Goal: Information Seeking & Learning: Learn about a topic

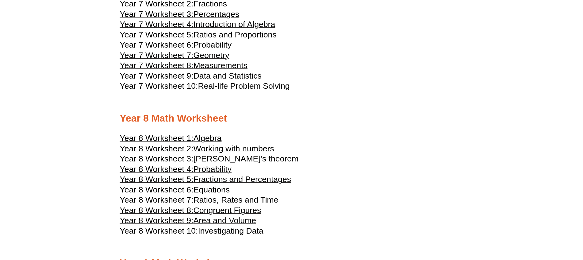
scroll to position [1646, 0]
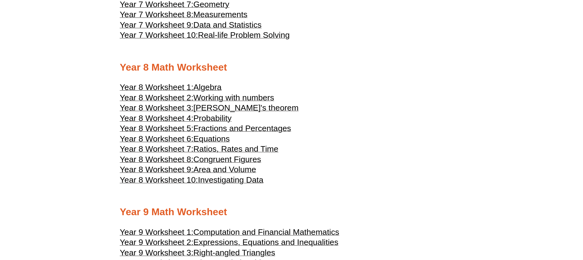
click at [214, 180] on span "Investigating Data" at bounding box center [230, 179] width 65 height 9
click at [197, 170] on span "Area and Volume" at bounding box center [225, 169] width 63 height 9
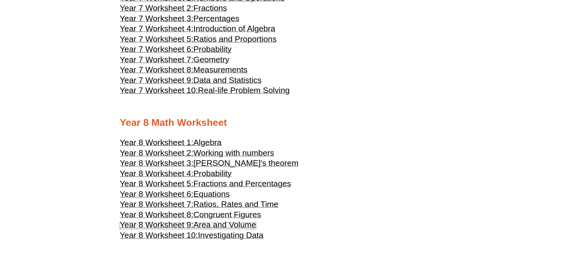
scroll to position [1591, 0]
click at [233, 91] on span "Real-life Problem Solving" at bounding box center [244, 89] width 92 height 9
click at [249, 152] on span "Working with numbers" at bounding box center [234, 152] width 81 height 9
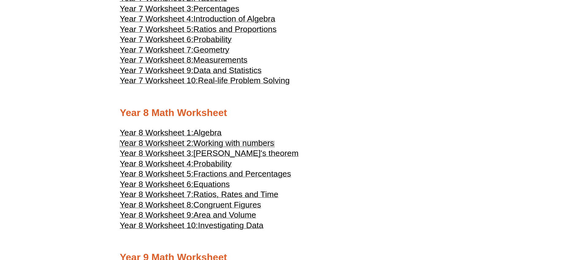
scroll to position [1601, 0]
click at [239, 175] on span "Fractions and Percentages" at bounding box center [243, 172] width 98 height 9
click at [223, 192] on span "Ratios, Rates and Time" at bounding box center [236, 193] width 85 height 9
click at [241, 215] on span "Area and Volume" at bounding box center [225, 214] width 63 height 9
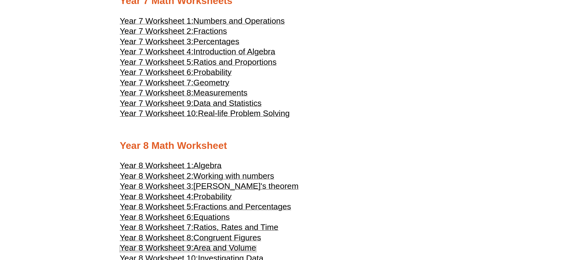
scroll to position [1567, 0]
click at [215, 83] on span "Geometry" at bounding box center [212, 82] width 36 height 9
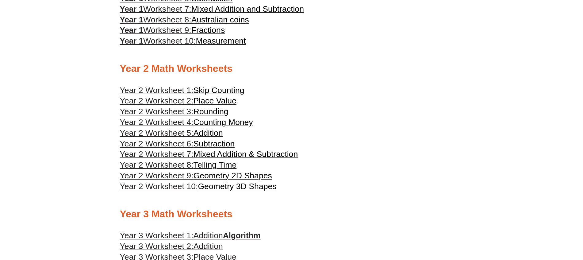
scroll to position [491, 0]
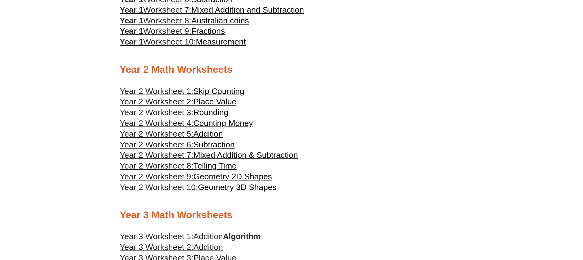
click at [206, 99] on span "Place Value" at bounding box center [215, 101] width 43 height 9
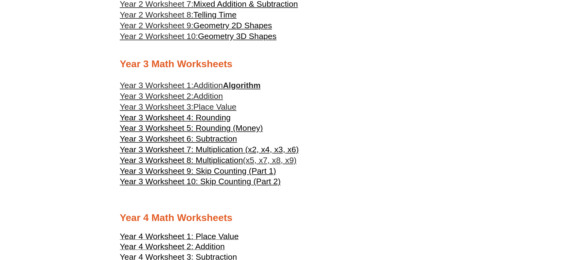
scroll to position [642, 0]
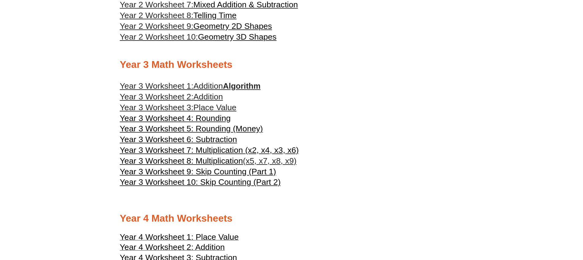
click at [222, 105] on span "Place Value" at bounding box center [215, 107] width 43 height 9
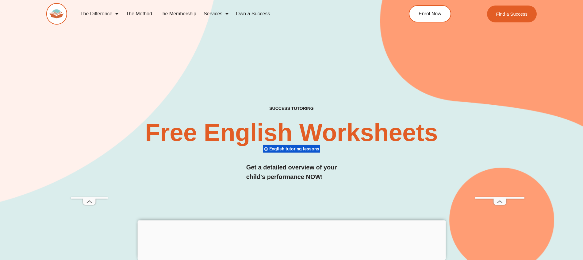
scroll to position [1263, 0]
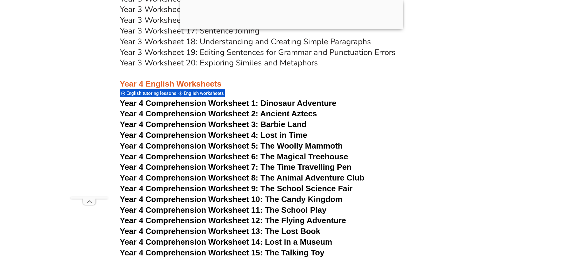
scroll to position [2337, 0]
click at [264, 101] on span "Dinosaur Adventure" at bounding box center [299, 103] width 76 height 9
